Goal: Transaction & Acquisition: Download file/media

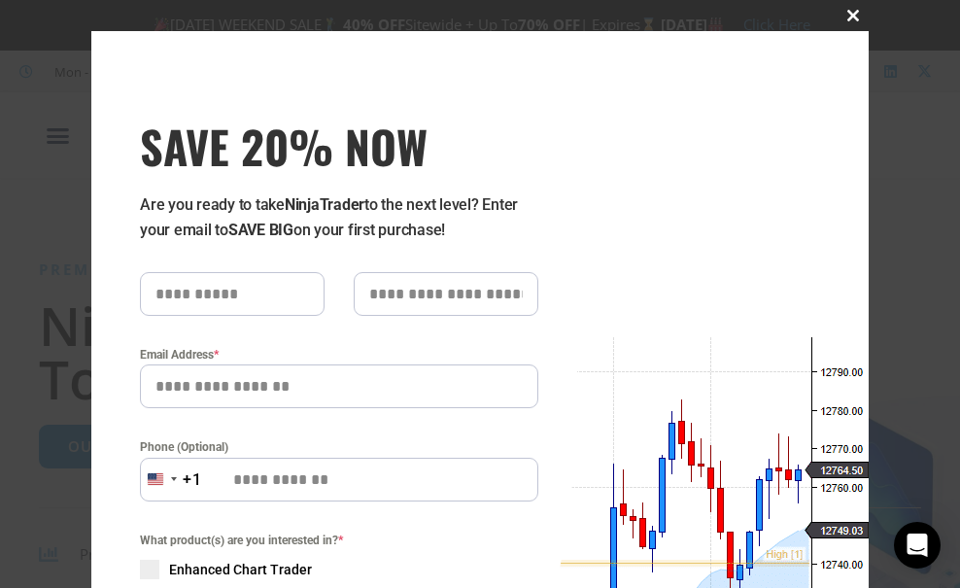
click at [848, 6] on button "Close this module" at bounding box center [852, 15] width 31 height 31
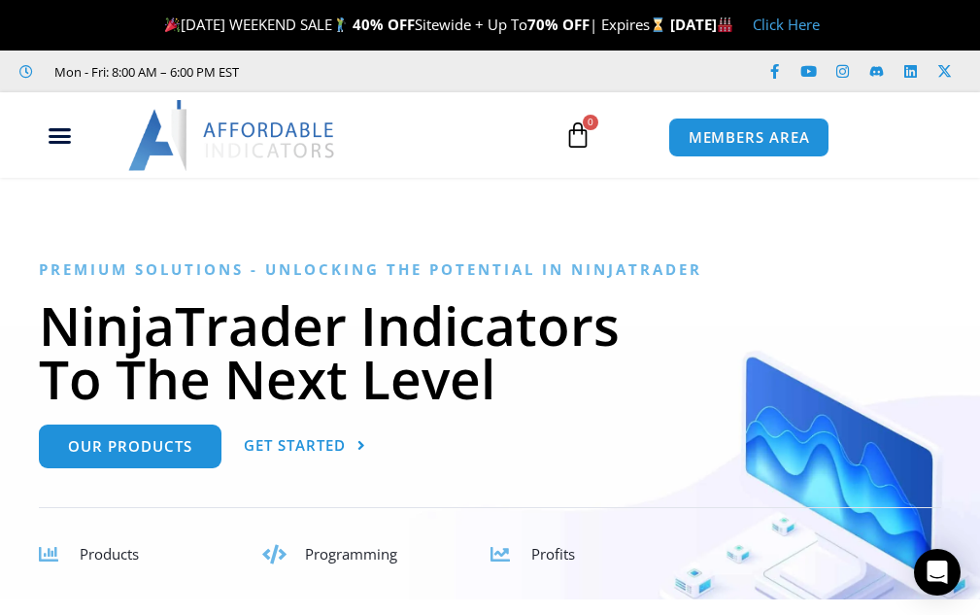
click at [809, 290] on div "Premium Solutions - Unlocking the Potential in NinjaTrader NinjaTrader Indicato…" at bounding box center [490, 429] width 902 height 339
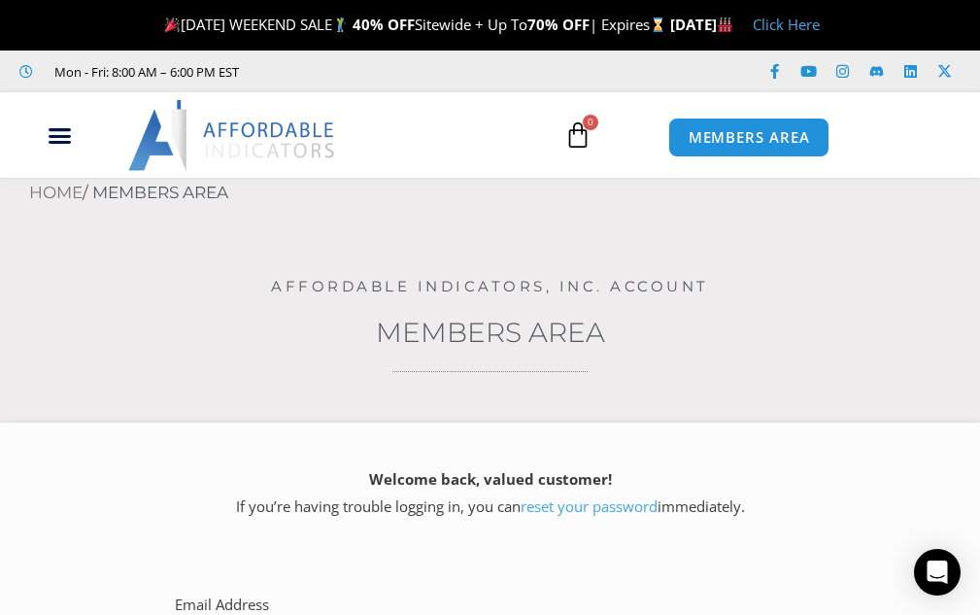
click at [164, 288] on h4 "Affordable Indicators, Inc. Account" at bounding box center [490, 286] width 980 height 17
click at [732, 138] on span "MEMBERS AREA" at bounding box center [748, 138] width 133 height 17
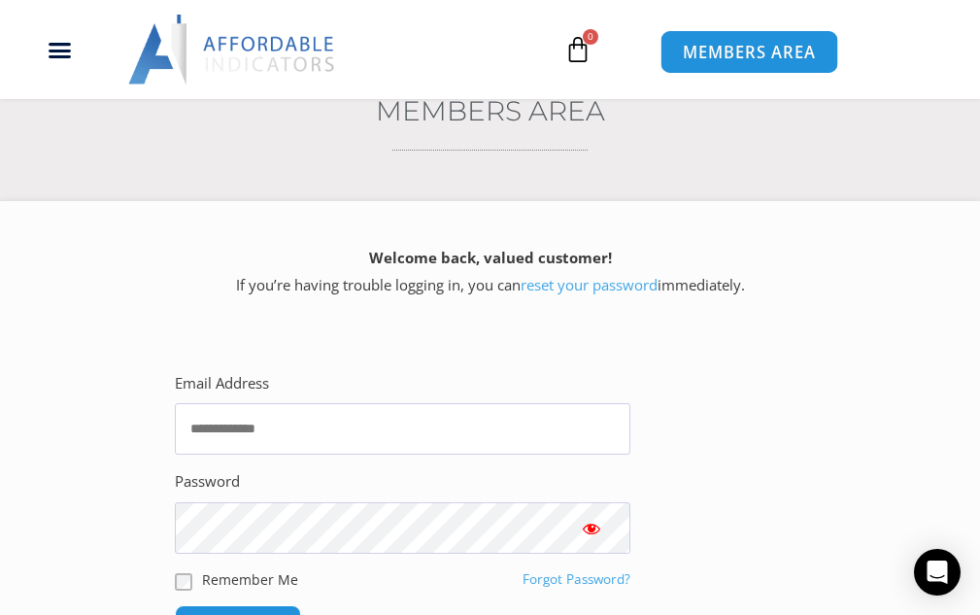
scroll to position [194, 0]
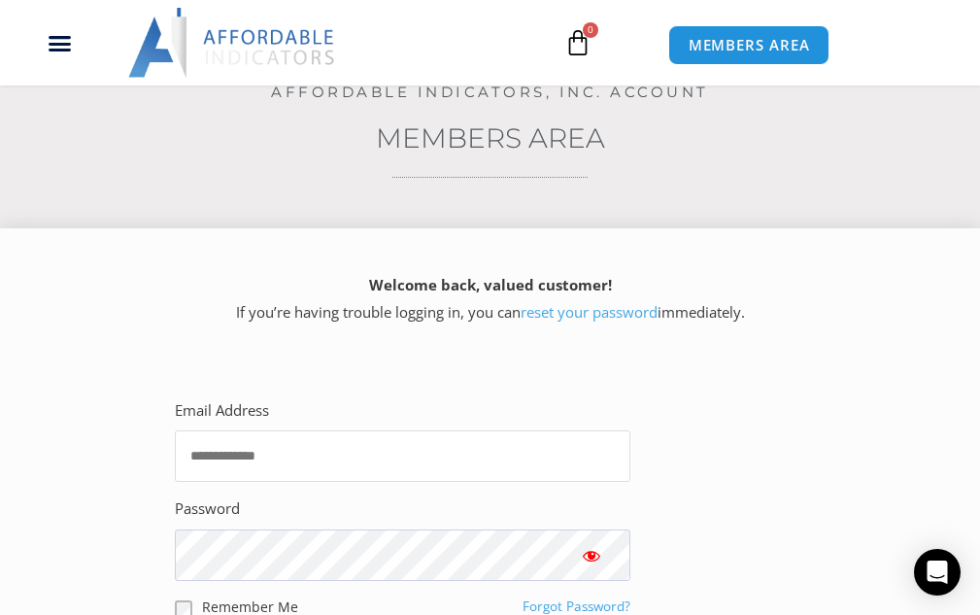
click at [380, 458] on input "Email Address" at bounding box center [403, 455] width 456 height 51
type input "**********"
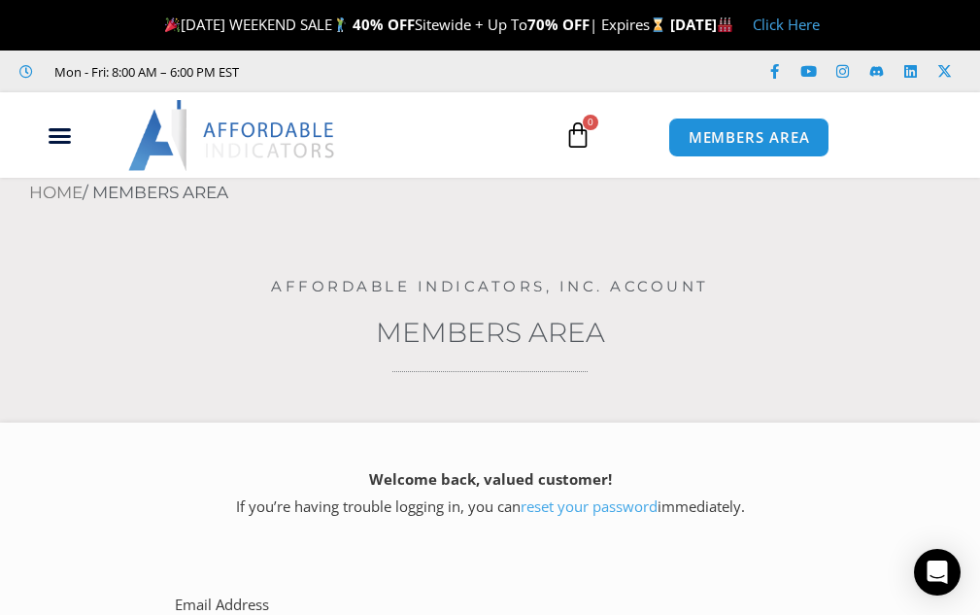
click at [910, 185] on nav "Home / Members Area" at bounding box center [504, 193] width 951 height 31
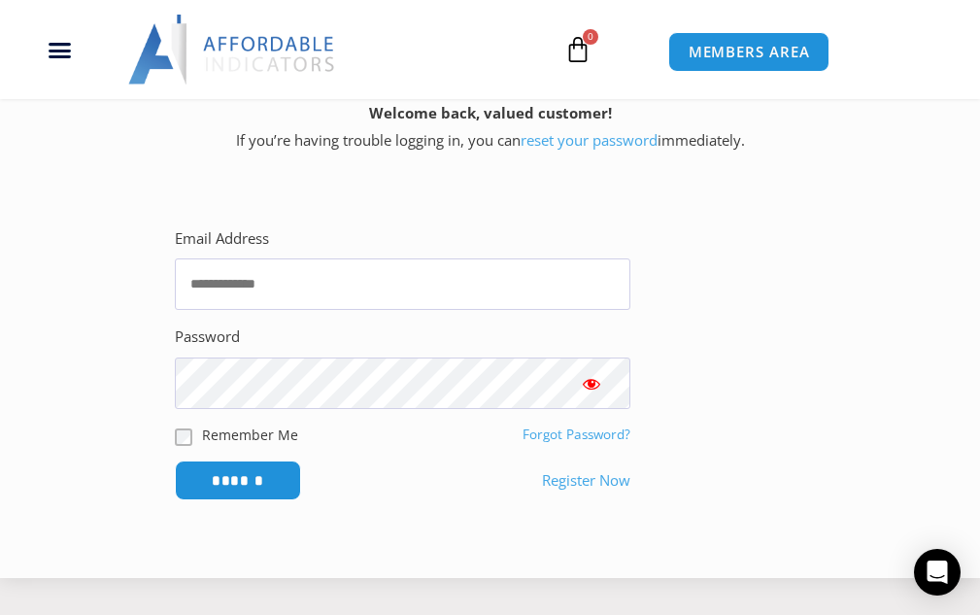
scroll to position [486, 0]
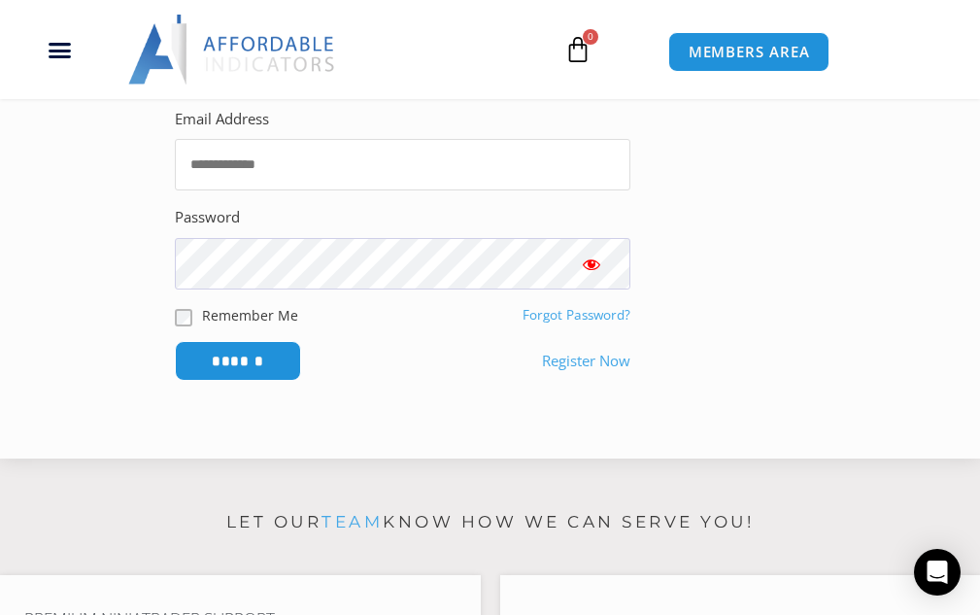
click at [359, 164] on input "Email Address" at bounding box center [403, 164] width 456 height 51
type input "**********"
click at [573, 273] on button "Show password" at bounding box center [592, 263] width 78 height 51
click at [175, 341] on input "******" at bounding box center [238, 361] width 126 height 40
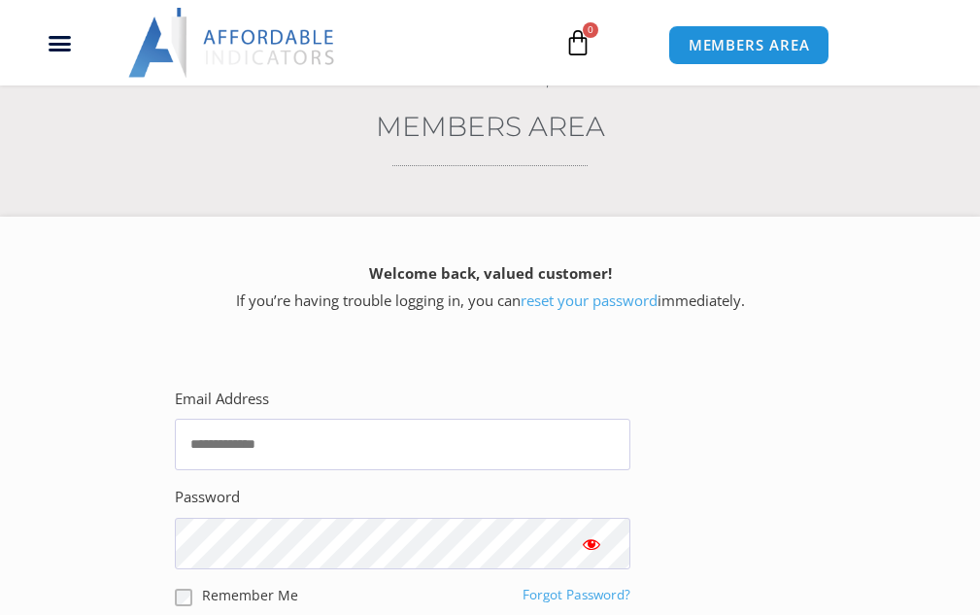
scroll to position [194, 0]
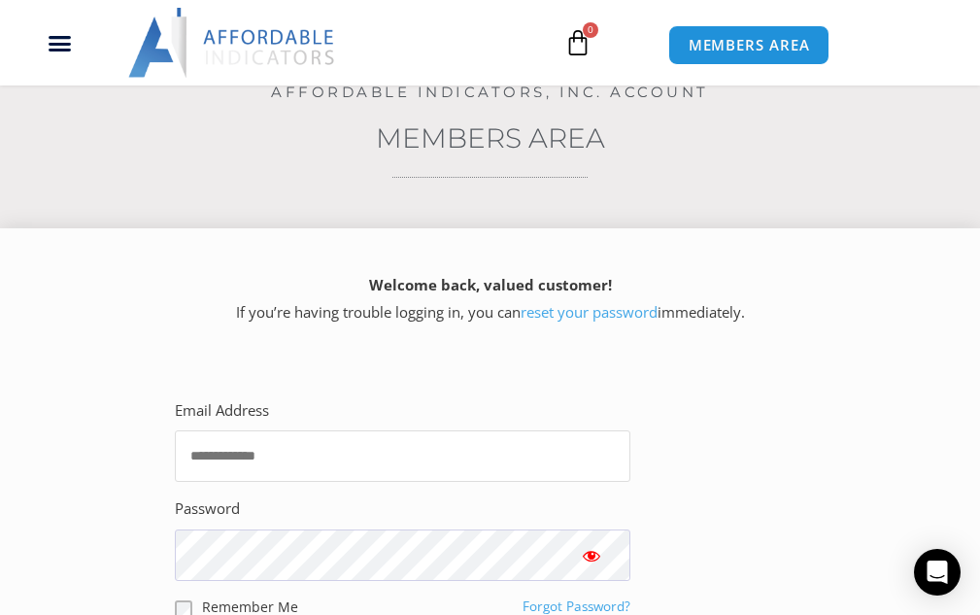
click at [383, 438] on input "Email Address" at bounding box center [403, 455] width 456 height 51
type input "**********"
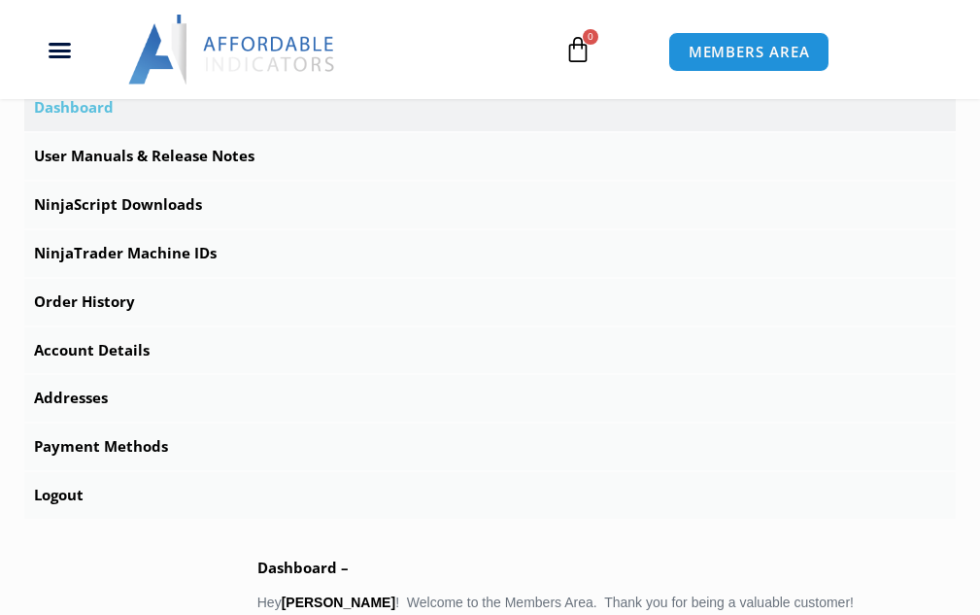
scroll to position [680, 0]
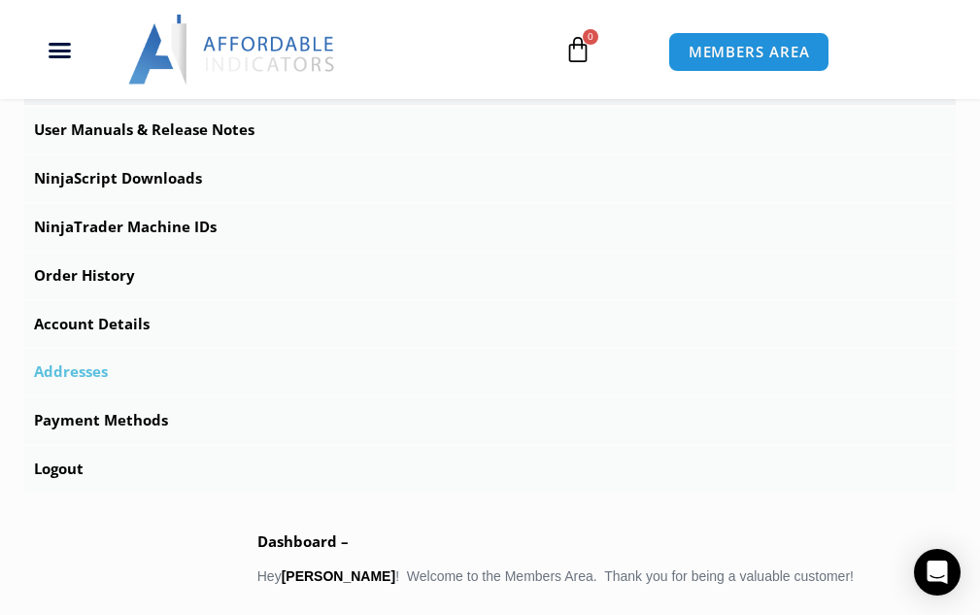
click at [539, 375] on link "Addresses" at bounding box center [490, 372] width 932 height 47
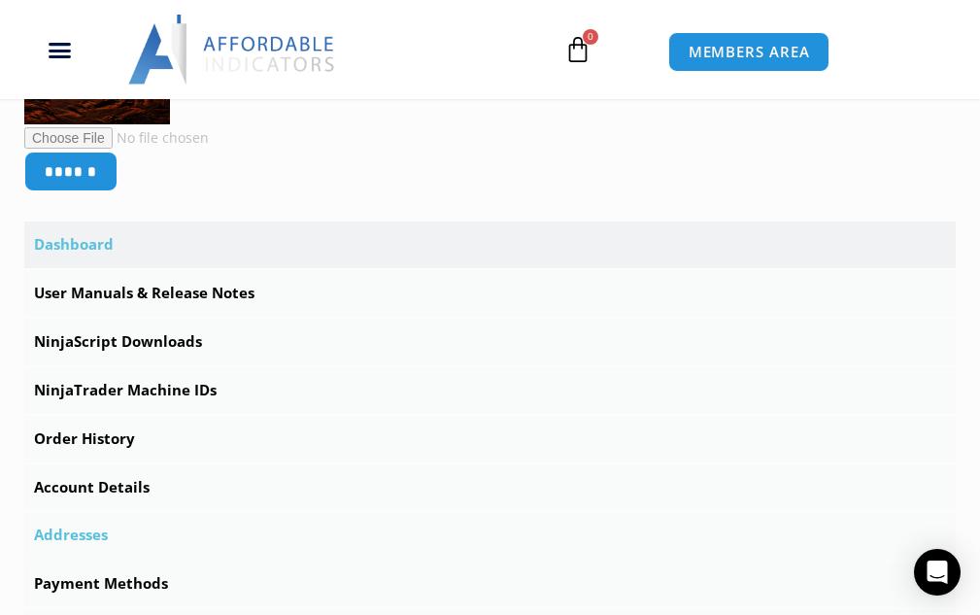
scroll to position [486, 0]
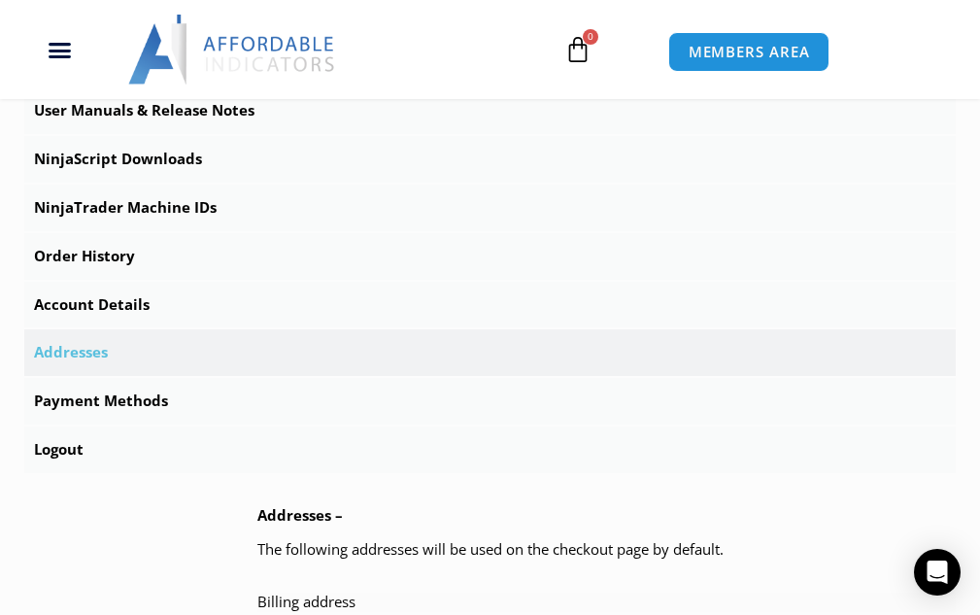
scroll to position [583, 0]
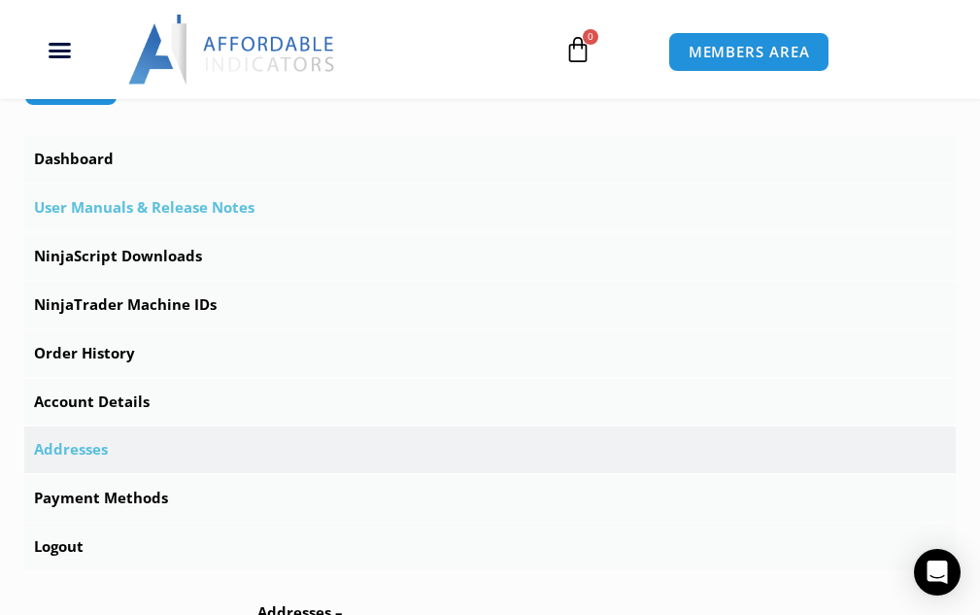
click at [97, 202] on link "User Manuals & Release Notes" at bounding box center [490, 208] width 932 height 47
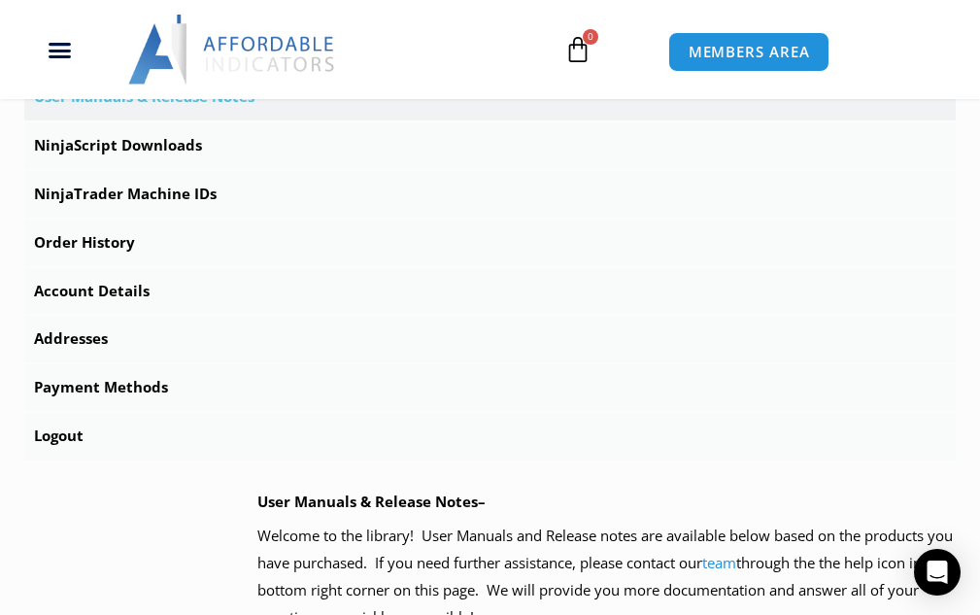
scroll to position [680, 0]
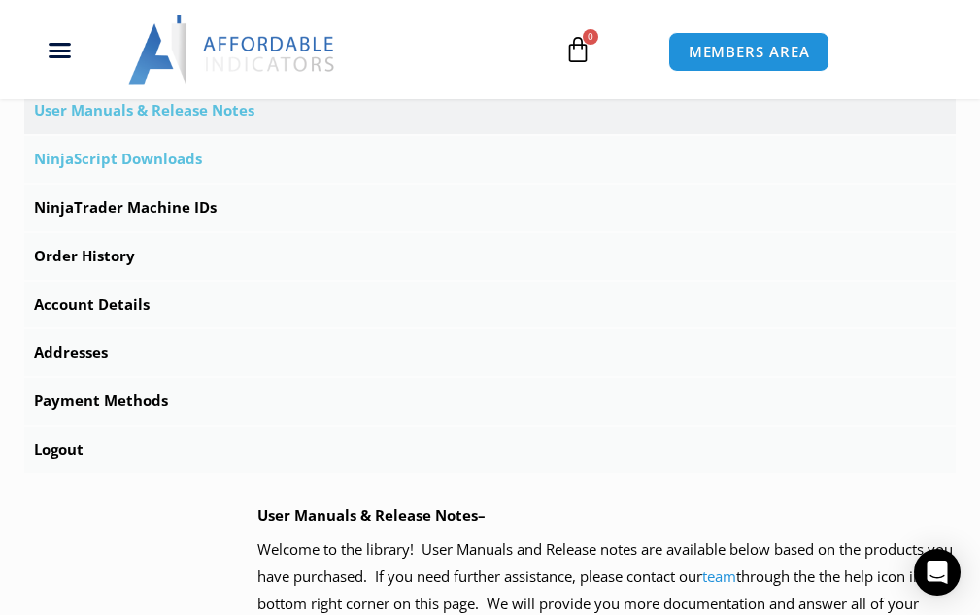
click at [158, 164] on link "NinjaScript Downloads" at bounding box center [490, 159] width 932 height 47
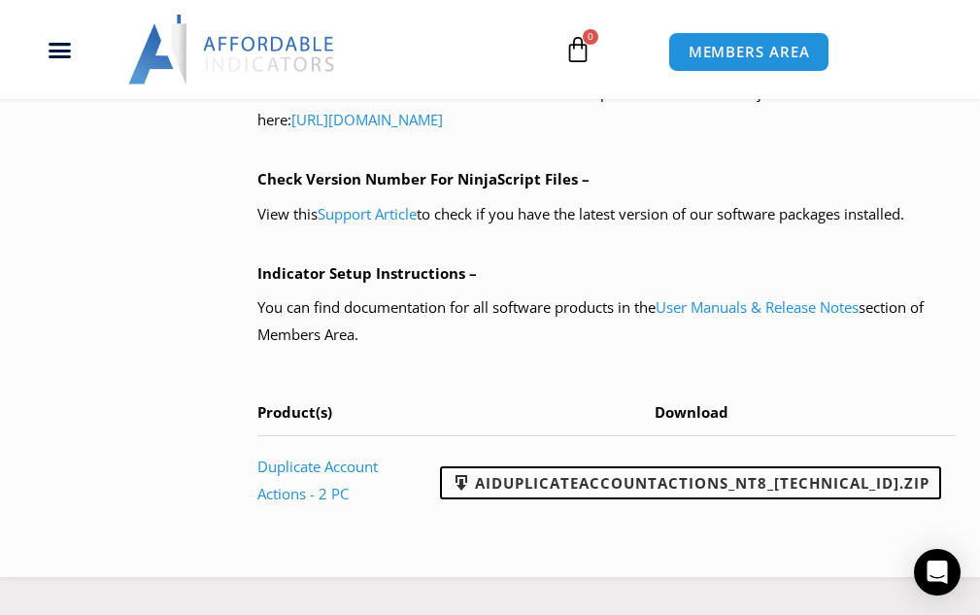
scroll to position [1748, 0]
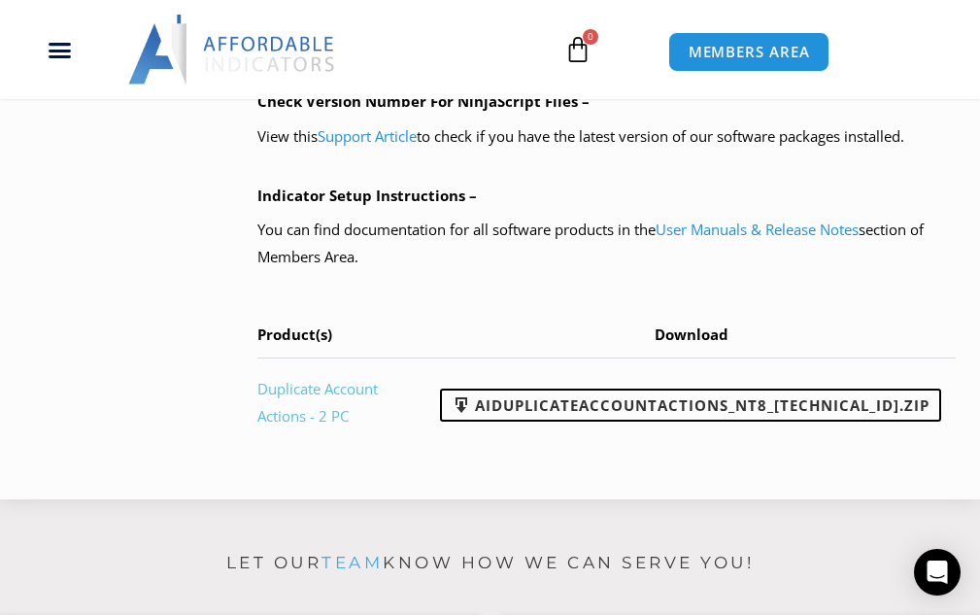
click at [378, 397] on link "Duplicate Account Actions - 2 PC" at bounding box center [317, 402] width 120 height 47
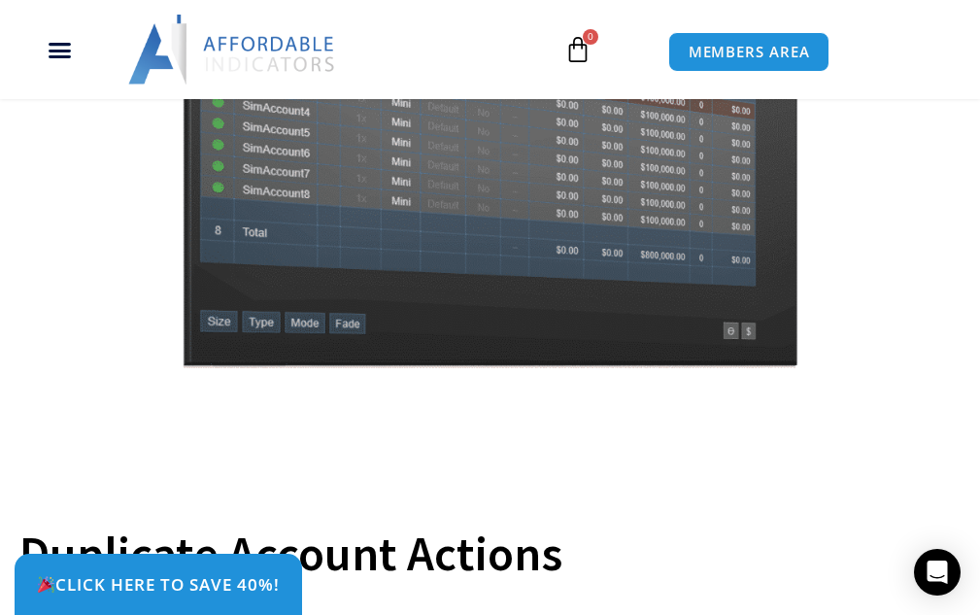
scroll to position [291, 0]
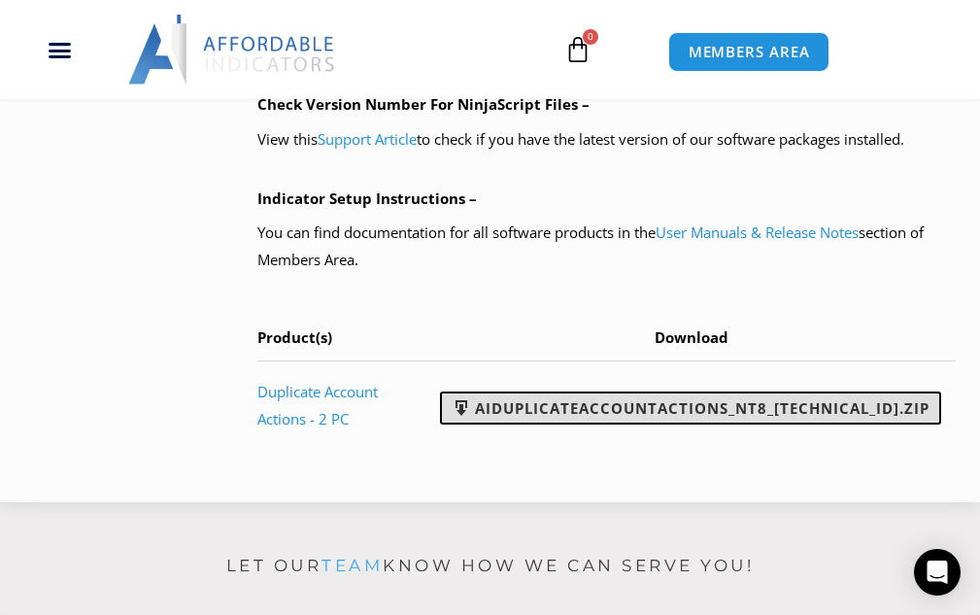
click at [758, 402] on link "AIDuplicateAccountActions_NT8_[TECHNICAL_ID].zip" at bounding box center [690, 407] width 501 height 33
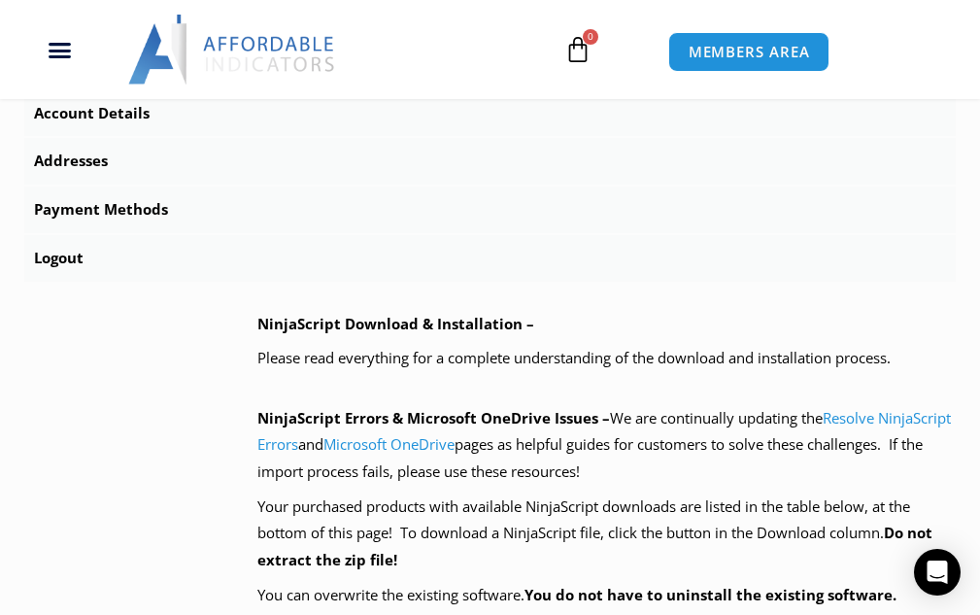
scroll to position [1551, 0]
